Goal: Task Accomplishment & Management: Manage account settings

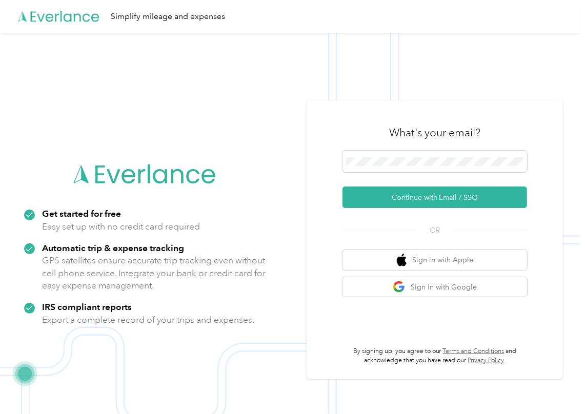
drag, startPoint x: 376, startPoint y: 195, endPoint x: 317, endPoint y: 216, distance: 63.1
click at [376, 197] on button "Continue with Email / SSO" at bounding box center [435, 198] width 185 height 22
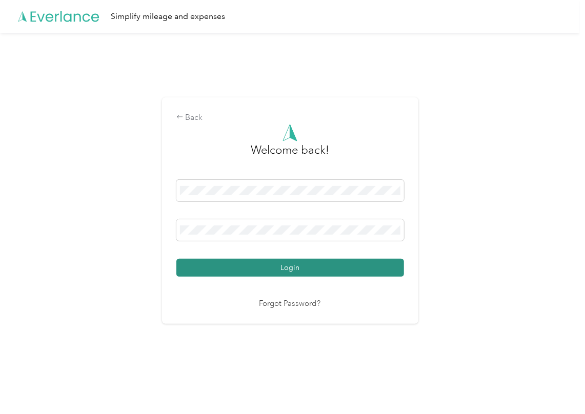
click at [208, 263] on button "Login" at bounding box center [290, 268] width 228 height 18
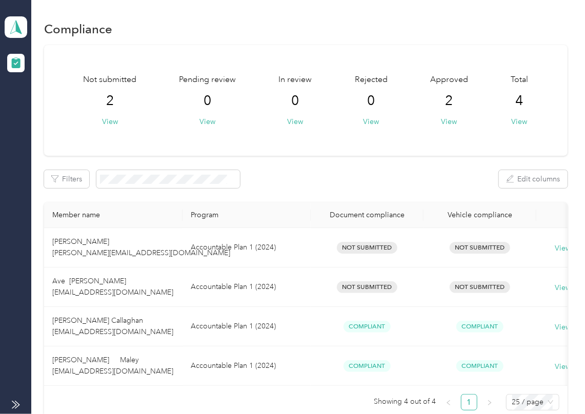
click at [274, 156] on div "Not submitted 2 View Pending review 0 View In review 0 View Rejected 0 View App…" at bounding box center [306, 232] width 524 height 374
click at [16, 23] on polygon at bounding box center [19, 26] width 6 height 13
click at [38, 107] on div "Log out" at bounding box center [32, 107] width 39 height 11
